Goal: Check status: Check status

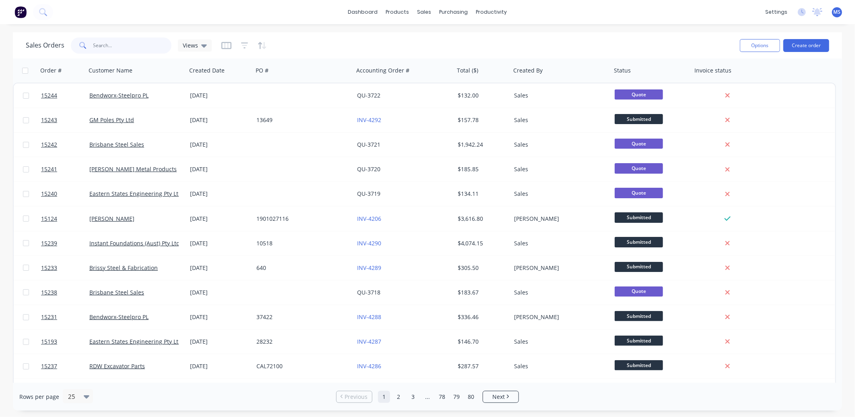
click at [110, 44] on input "text" at bounding box center [132, 45] width 79 height 16
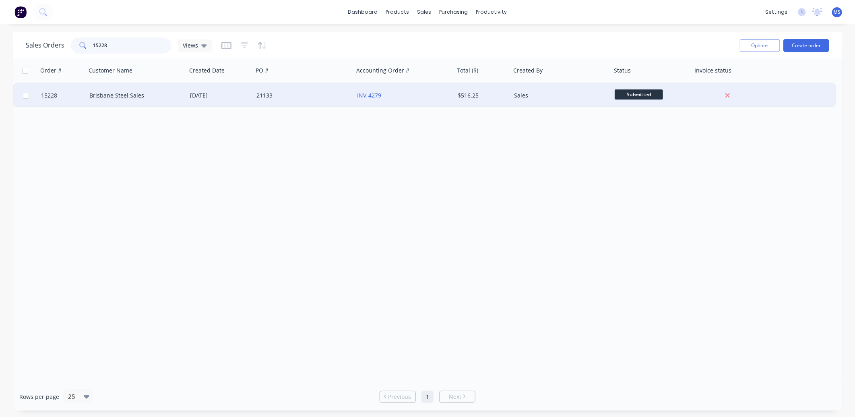
type input "15228"
click at [119, 103] on div "Brisbane Steel Sales" at bounding box center [136, 95] width 101 height 24
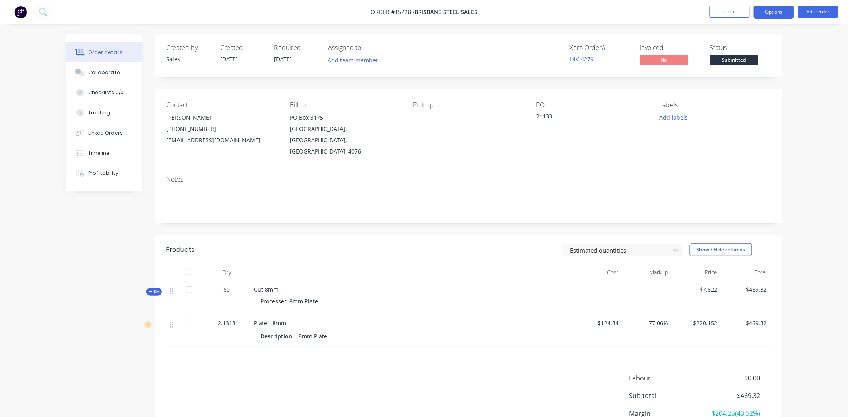
click at [778, 13] on button "Options" at bounding box center [774, 12] width 40 height 13
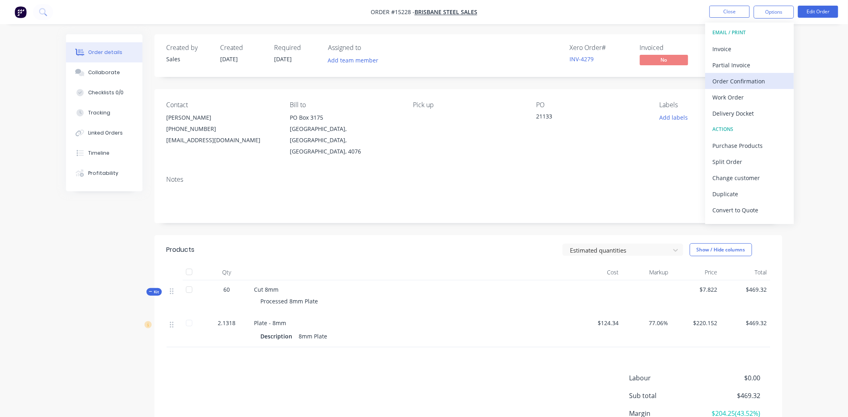
click at [751, 81] on div "Order Confirmation" at bounding box center [750, 81] width 74 height 12
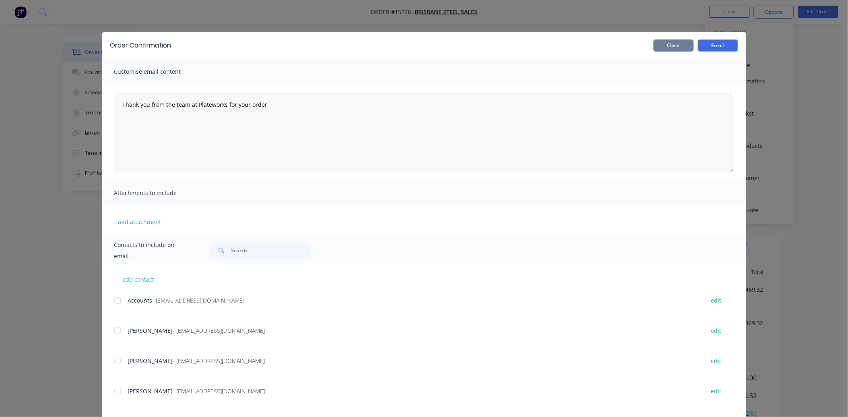
click at [672, 45] on button "Close" at bounding box center [674, 45] width 40 height 12
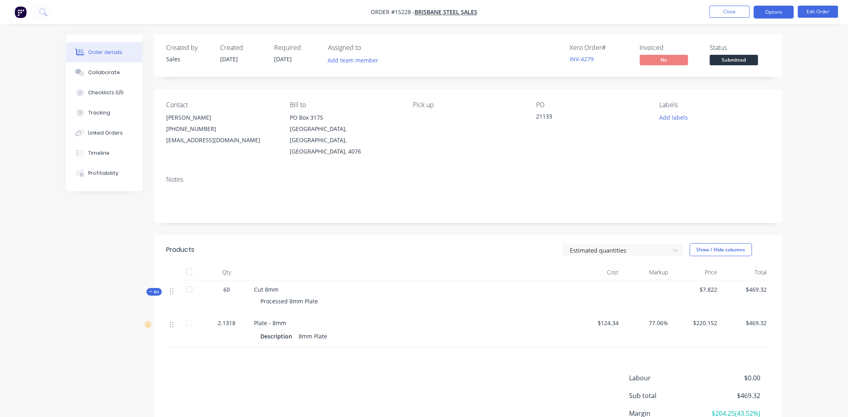
click at [777, 12] on button "Options" at bounding box center [774, 12] width 40 height 13
click at [826, 58] on div "Order details Collaborate Checklists 0/0 Tracking Linked Orders Timeline Profit…" at bounding box center [424, 245] width 848 height 490
click at [776, 14] on button "Options" at bounding box center [774, 12] width 40 height 13
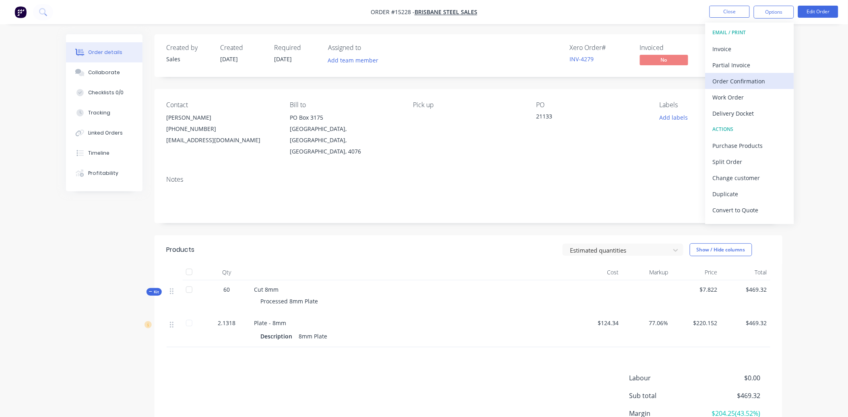
click at [757, 83] on div "Order Confirmation" at bounding box center [750, 81] width 74 height 12
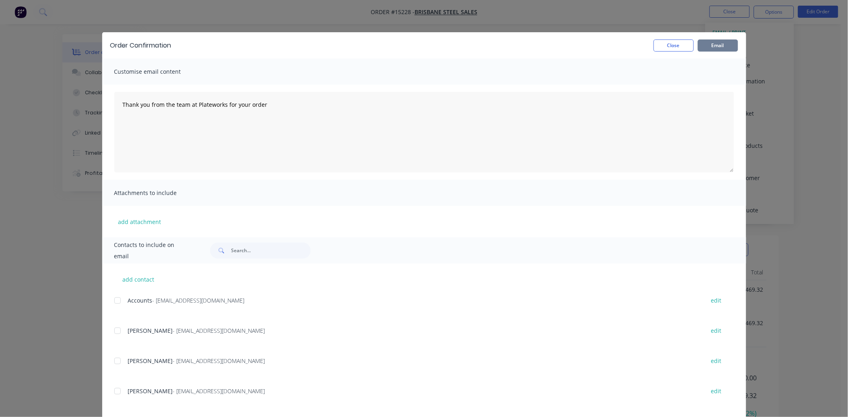
click at [720, 47] on button "Email" at bounding box center [718, 45] width 40 height 12
click at [664, 46] on button "Close" at bounding box center [674, 45] width 40 height 12
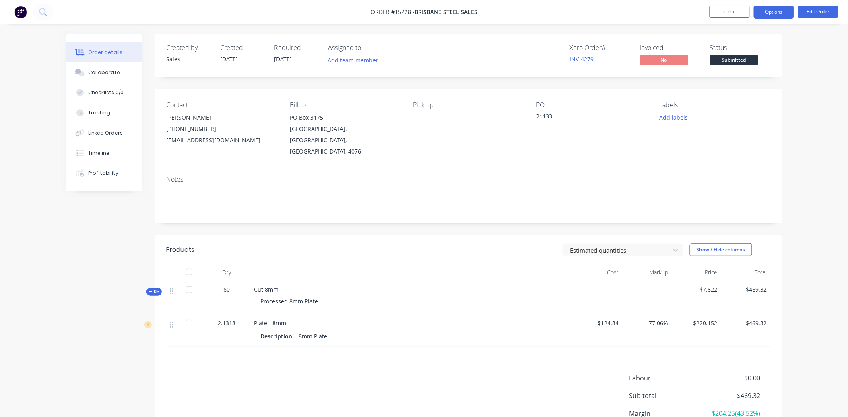
click at [778, 18] on button "Options" at bounding box center [774, 12] width 40 height 13
click at [623, 108] on div "PO" at bounding box center [592, 105] width 110 height 8
